Goal: Transaction & Acquisition: Subscribe to service/newsletter

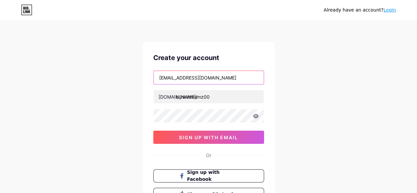
drag, startPoint x: 193, startPoint y: 76, endPoint x: 13, endPoint y: 72, distance: 181.0
click at [13, 72] on div "Already have an account? Login Create your account blinkstreamz00@gmail.com bio…" at bounding box center [208, 126] width 417 height 252
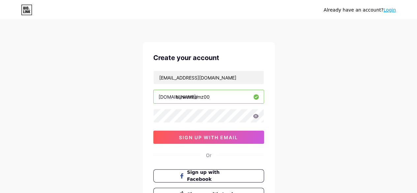
click at [257, 117] on icon at bounding box center [256, 116] width 6 height 4
click at [254, 114] on icon at bounding box center [256, 116] width 6 height 4
click at [129, 127] on div "Already have an account? Login Create your account blinkstreamz00@gmail.com bio…" at bounding box center [208, 126] width 417 height 252
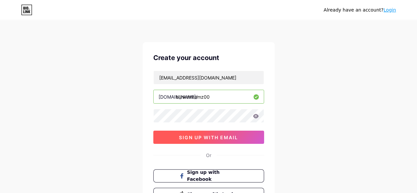
click at [190, 134] on span "sign up with email" at bounding box center [208, 137] width 59 height 6
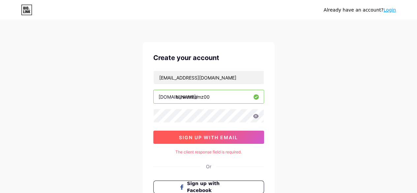
click at [188, 137] on span "sign up with email" at bounding box center [208, 137] width 59 height 6
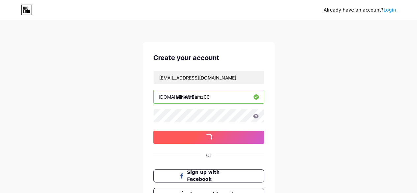
click at [215, 137] on span "sign up with email" at bounding box center [208, 137] width 59 height 6
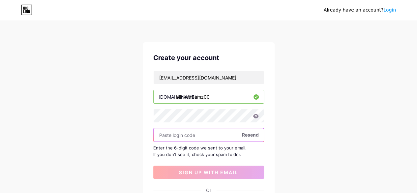
click at [169, 138] on input "text" at bounding box center [209, 134] width 110 height 13
paste input "416084"
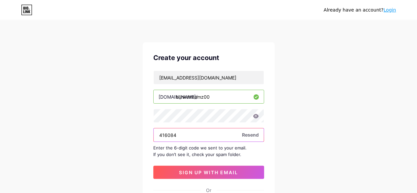
type input "416084"
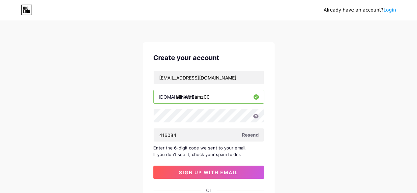
click at [111, 137] on div "Already have an account? Login Create your account blinkstreamz00@gmail.com bio…" at bounding box center [208, 143] width 417 height 287
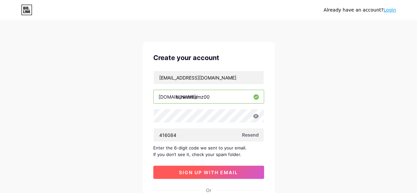
click at [193, 172] on span "sign up with email" at bounding box center [208, 172] width 59 height 6
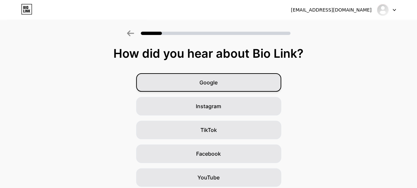
click at [201, 84] on div "Google" at bounding box center [208, 82] width 145 height 18
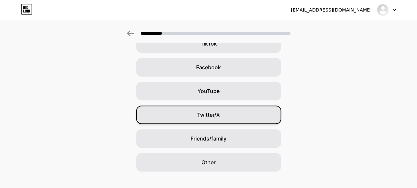
scroll to position [10, 0]
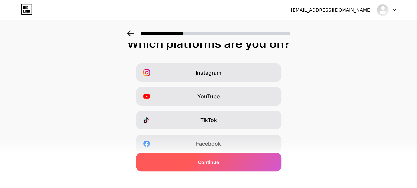
click at [219, 162] on span "Continue" at bounding box center [208, 162] width 21 height 7
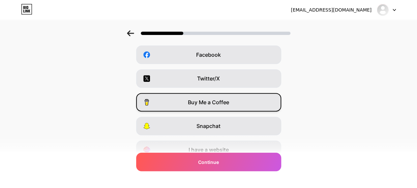
scroll to position [129, 0]
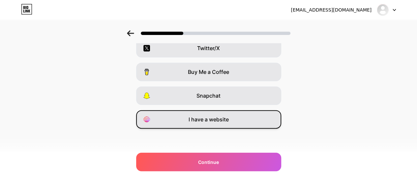
click at [213, 117] on span "I have a website" at bounding box center [209, 119] width 40 height 8
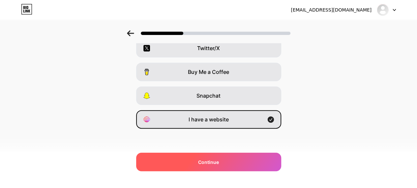
click at [202, 161] on span "Continue" at bounding box center [208, 162] width 21 height 7
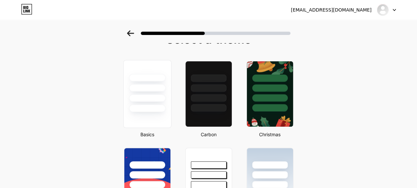
scroll to position [0, 0]
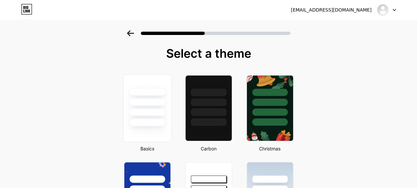
click at [151, 111] on div at bounding box center [147, 112] width 37 height 8
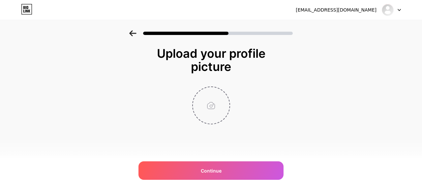
click at [210, 107] on input "file" at bounding box center [211, 105] width 37 height 37
type input "C:\fakepath\blink-streamz.png"
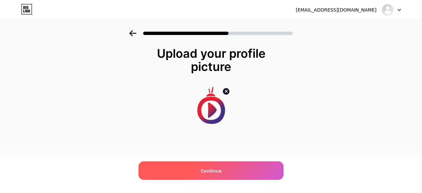
click at [224, 169] on div "Continue" at bounding box center [210, 170] width 145 height 18
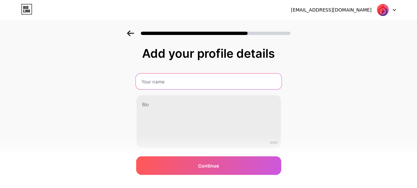
click at [165, 82] on input "text" at bounding box center [208, 82] width 146 height 16
click at [196, 85] on input "text" at bounding box center [208, 82] width 146 height 16
type input "Blink Streamz"
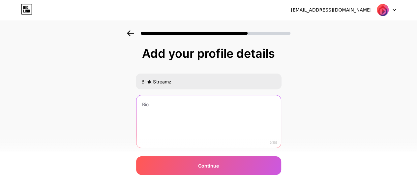
click at [183, 116] on textarea at bounding box center [208, 121] width 144 height 53
paste textarea "Blink Streamz is a dynamic streaming platform designed for music enthusiasts,of…"
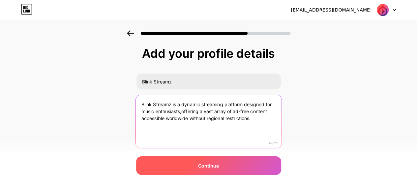
type textarea "Blink Streamz is a dynamic streaming platform designed for music enthusiasts,of…"
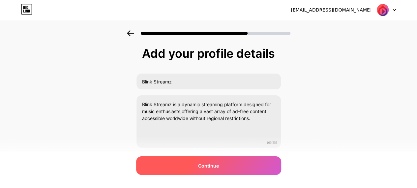
click at [202, 160] on div "Continue" at bounding box center [208, 165] width 145 height 18
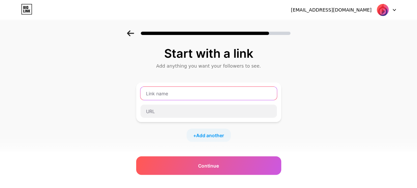
click at [188, 99] on input "text" at bounding box center [208, 93] width 136 height 13
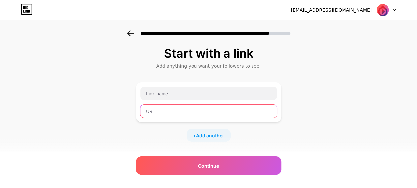
click at [169, 112] on input "text" at bounding box center [208, 110] width 136 height 13
paste input "https://www.blinkstreamz.com.co/"
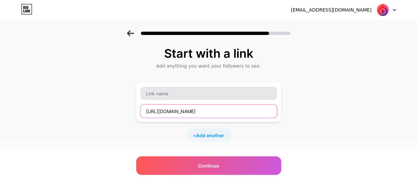
type input "https://www.blinkstreamz.com.co/"
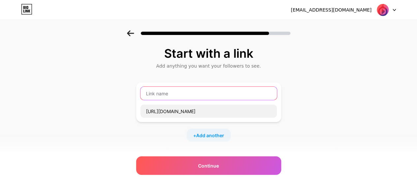
click at [170, 93] on input "text" at bounding box center [208, 93] width 136 height 13
type input "Blink Streamz"
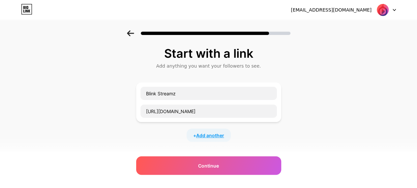
click at [214, 136] on span "Add another" at bounding box center [210, 135] width 28 height 7
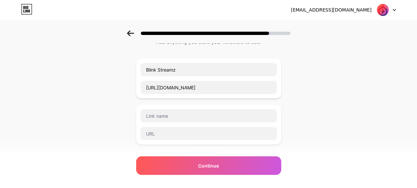
scroll to position [66, 0]
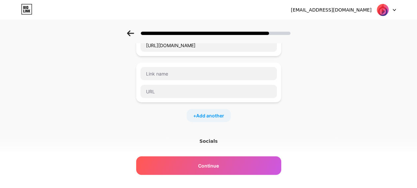
click at [173, 82] on div at bounding box center [208, 83] width 137 height 32
click at [164, 100] on div at bounding box center [208, 83] width 145 height 40
click at [165, 93] on input "text" at bounding box center [208, 91] width 136 height 13
paste input "https://www.blinkstreamz.com.co/download/"
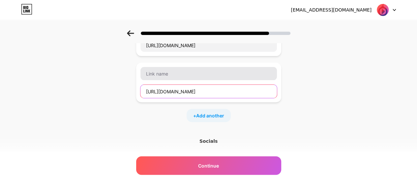
type input "https://www.blinkstreamz.com.co/download/"
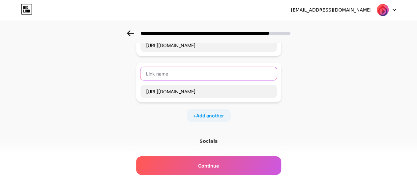
click at [163, 75] on input "text" at bounding box center [208, 73] width 136 height 13
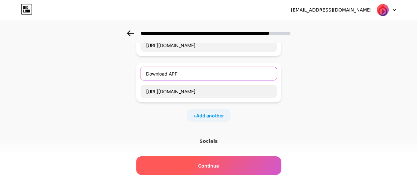
type input "Download APP"
click at [215, 161] on div "Continue" at bounding box center [208, 165] width 145 height 18
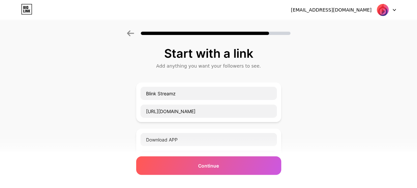
scroll to position [145, 0]
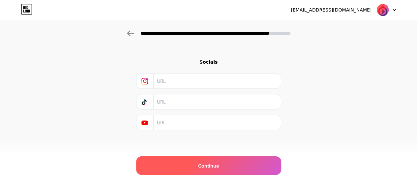
click at [199, 170] on div "Continue" at bounding box center [208, 165] width 145 height 18
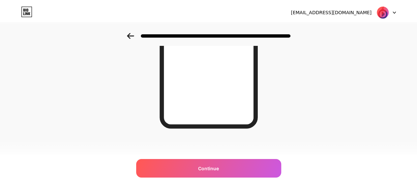
scroll to position [0, 0]
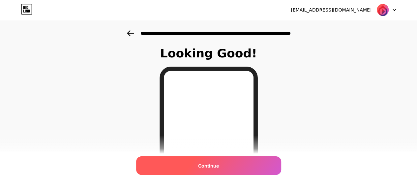
click at [209, 166] on span "Continue" at bounding box center [208, 165] width 21 height 7
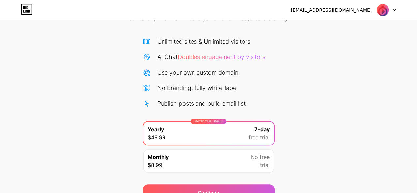
scroll to position [72, 0]
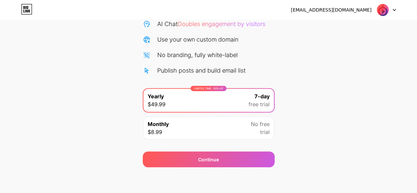
click at [167, 129] on div "Monthly $8.99" at bounding box center [158, 128] width 21 height 16
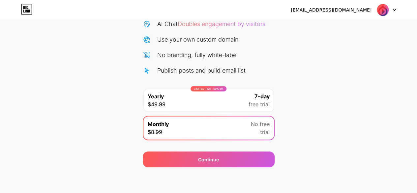
scroll to position [0, 0]
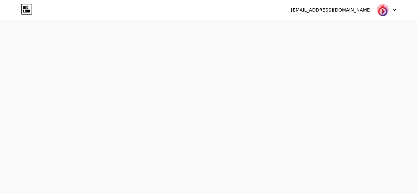
click at [0, 0] on div "Start your 7 day free trial Cancel anytime. We will send you an email 2 days be…" at bounding box center [0, 0] width 0 height 0
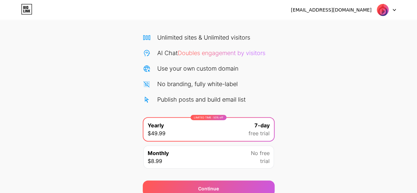
scroll to position [72, 0]
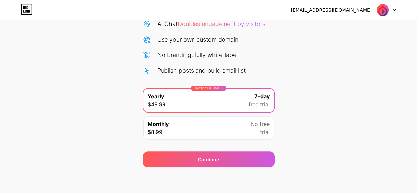
click at [210, 147] on div "Continue" at bounding box center [209, 155] width 132 height 24
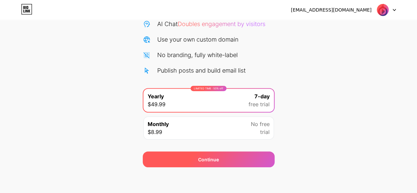
click at [210, 151] on div "Continue" at bounding box center [209, 159] width 132 height 16
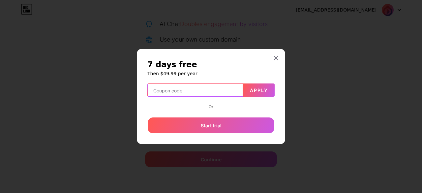
click at [212, 89] on input "text" at bounding box center [195, 90] width 95 height 13
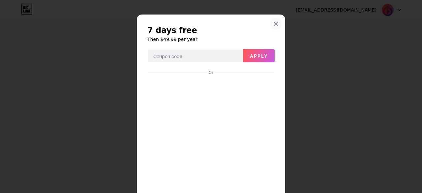
click at [270, 22] on div at bounding box center [276, 24] width 12 height 12
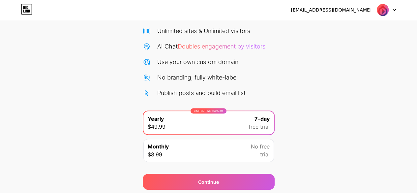
scroll to position [39, 0]
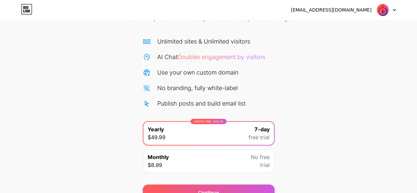
click at [383, 10] on img at bounding box center [382, 10] width 13 height 13
click at [105, 18] on div "[EMAIL_ADDRESS][DOMAIN_NAME] Logout" at bounding box center [208, 10] width 417 height 20
